Goal: Transaction & Acquisition: Purchase product/service

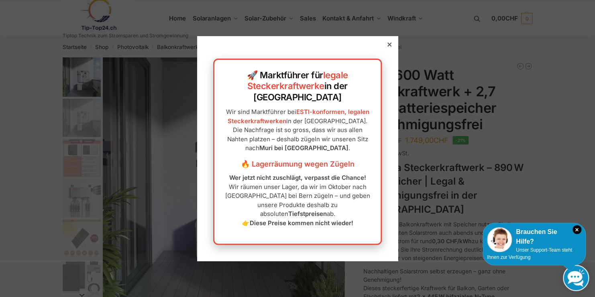
click at [386, 48] on div at bounding box center [389, 44] width 7 height 7
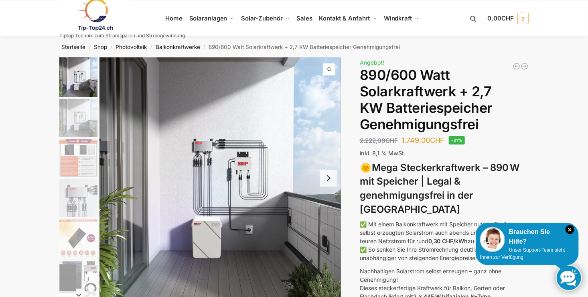
click at [73, 105] on img "2 / 12" at bounding box center [78, 118] width 38 height 38
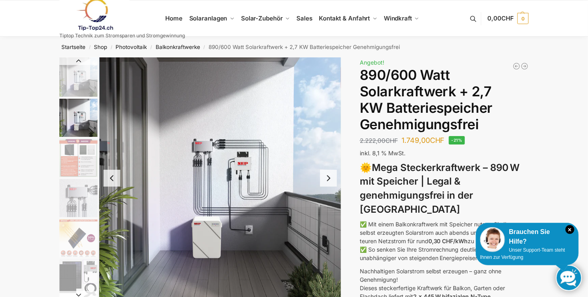
click at [80, 153] on img "3 / 12" at bounding box center [78, 158] width 38 height 38
click at [80, 152] on img "3 / 12" at bounding box center [78, 158] width 38 height 38
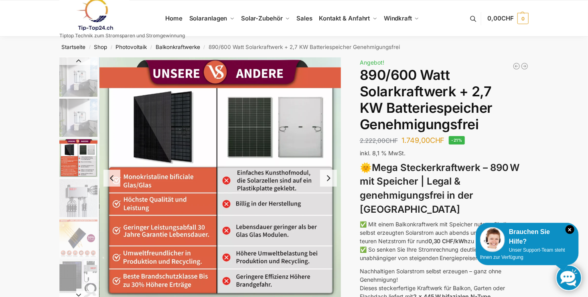
click at [83, 209] on img "4 / 12" at bounding box center [78, 198] width 38 height 38
